Goal: Information Seeking & Learning: Learn about a topic

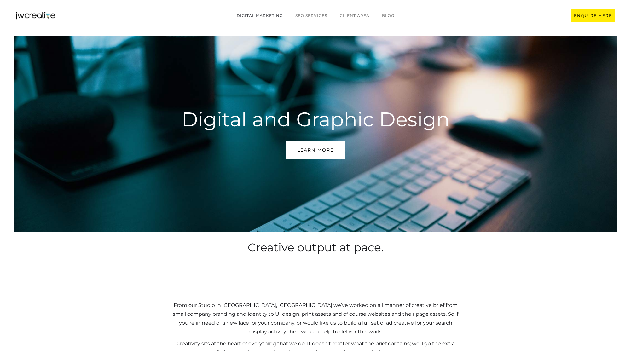
click at [266, 14] on link "Digital marketing" at bounding box center [260, 16] width 59 height 12
click at [323, 147] on div "Learn More" at bounding box center [315, 150] width 37 height 8
click at [351, 15] on link "CLIENT AREA" at bounding box center [355, 16] width 42 height 12
click at [394, 17] on link "BLOG" at bounding box center [388, 16] width 25 height 12
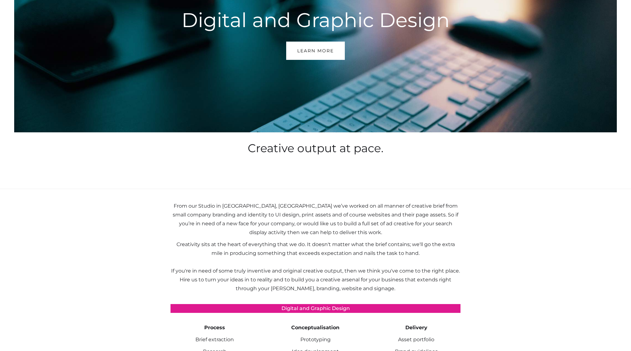
scroll to position [100, 0]
